Goal: Task Accomplishment & Management: Manage account settings

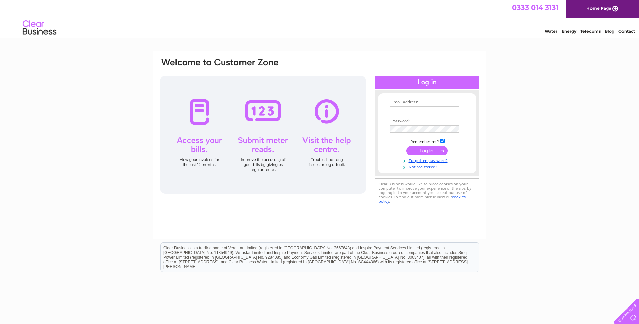
type input "[PERSON_NAME][EMAIL_ADDRESS][DOMAIN_NAME]"
click at [426, 153] on input "submit" at bounding box center [426, 150] width 41 height 9
click at [424, 150] on input "submit" at bounding box center [426, 150] width 41 height 9
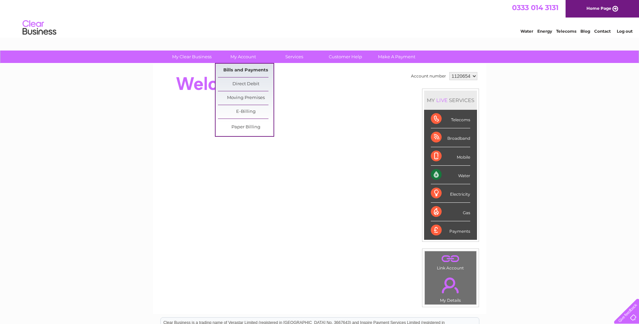
click at [238, 70] on link "Bills and Payments" at bounding box center [246, 70] width 56 height 13
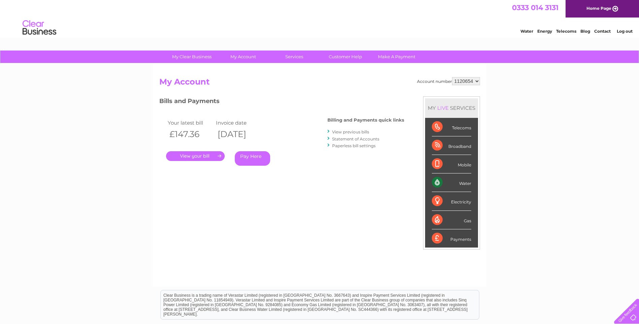
click at [196, 155] on link "." at bounding box center [195, 156] width 59 height 10
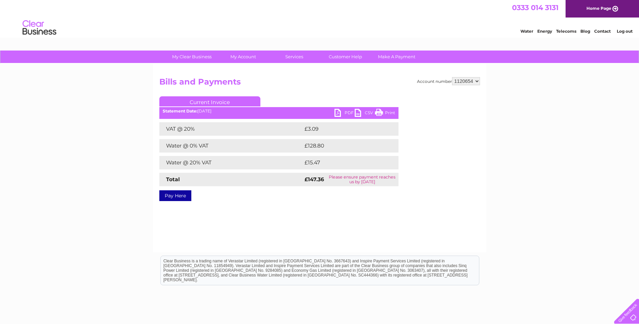
click at [337, 114] on link "PDF" at bounding box center [344, 114] width 20 height 10
click at [622, 32] on link "Log out" at bounding box center [625, 31] width 16 height 5
